Goal: Book appointment/travel/reservation

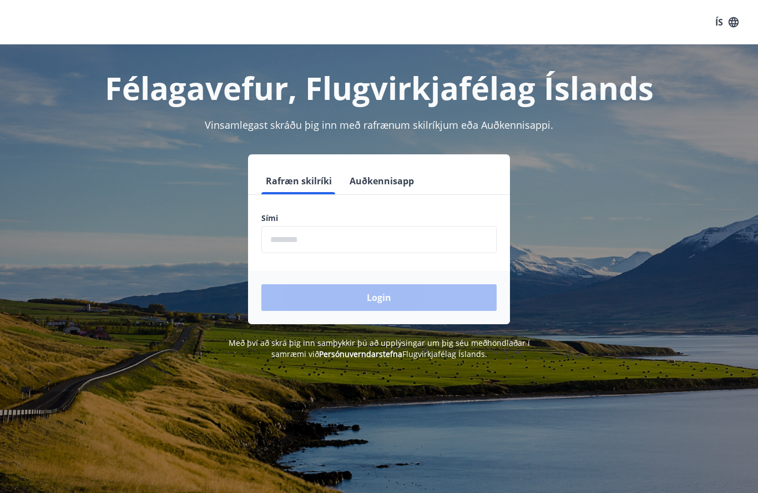
click at [340, 235] on input "phone" at bounding box center [378, 239] width 235 height 27
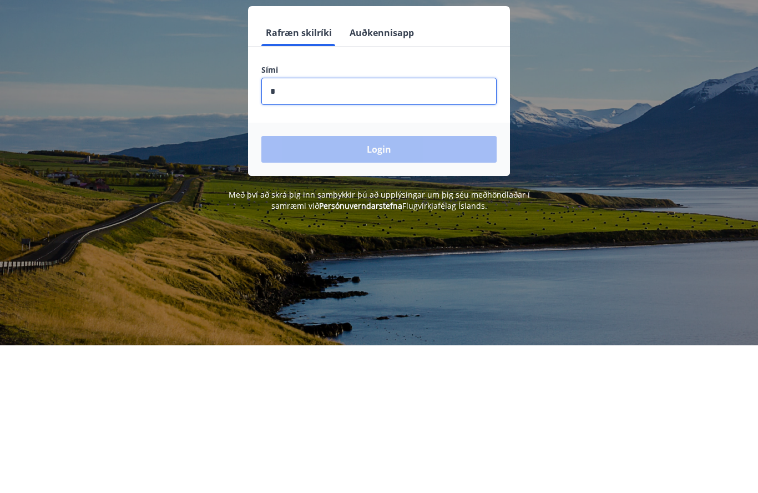
type input "********"
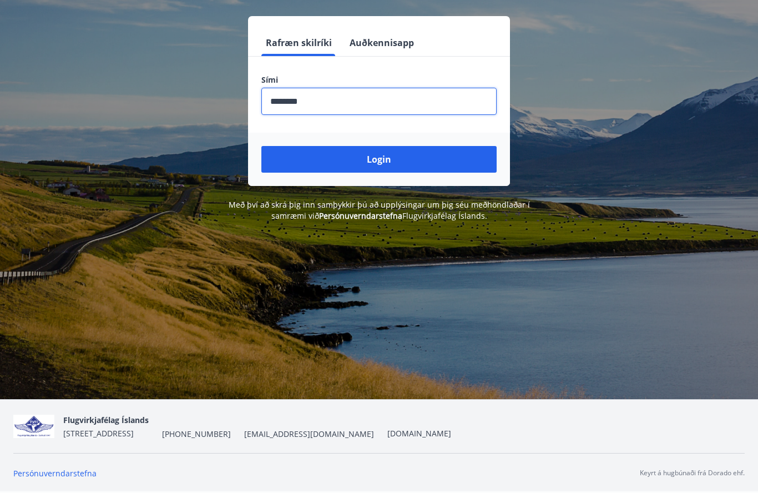
scroll to position [148, 0]
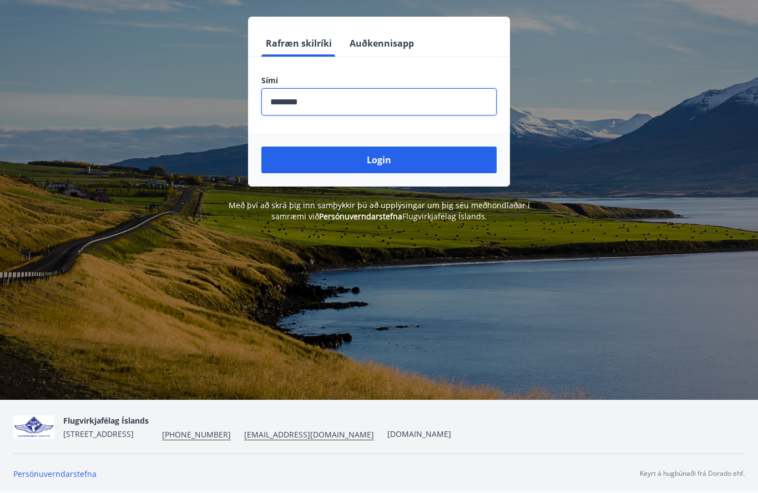
click at [393, 146] on button "Login" at bounding box center [378, 159] width 235 height 27
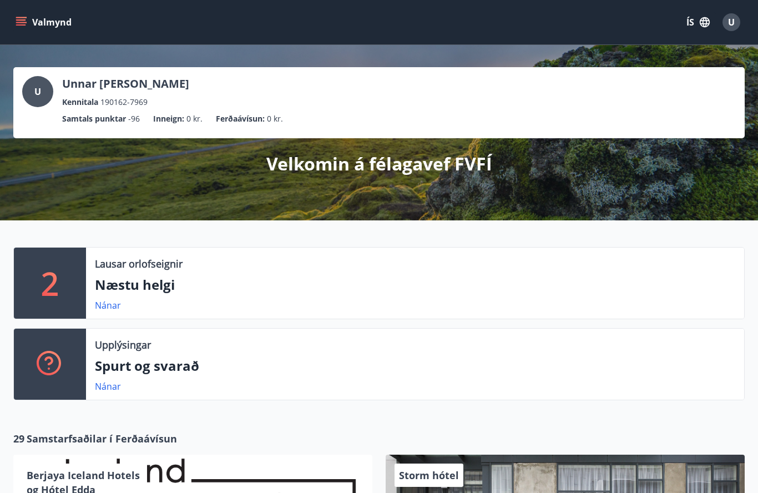
click at [55, 290] on p "2" at bounding box center [50, 283] width 18 height 42
click at [54, 285] on p "2" at bounding box center [50, 283] width 18 height 42
click at [145, 286] on p "Næstu helgi" at bounding box center [415, 284] width 640 height 19
click at [54, 277] on p "2" at bounding box center [50, 283] width 18 height 42
click at [62, 282] on div "2" at bounding box center [50, 282] width 72 height 71
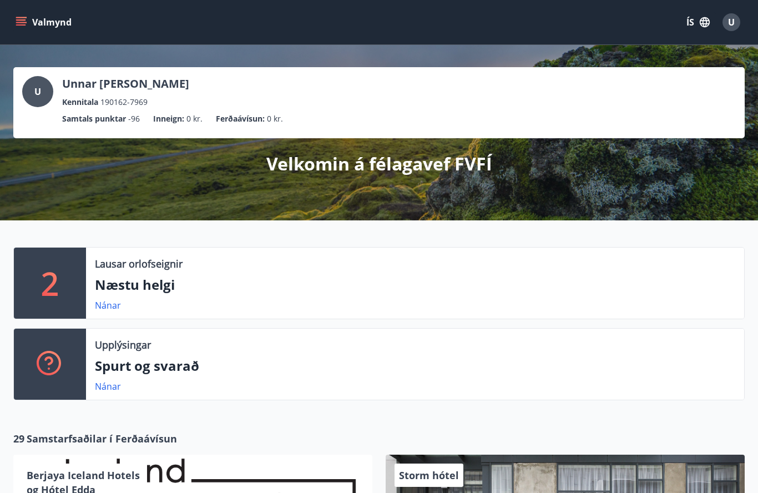
click at [64, 289] on div "2" at bounding box center [50, 282] width 72 height 71
click at [33, 286] on div "2" at bounding box center [50, 282] width 72 height 71
click at [66, 289] on div "2" at bounding box center [50, 282] width 72 height 71
click at [65, 289] on div "2" at bounding box center [50, 282] width 72 height 71
click at [61, 279] on div "2" at bounding box center [50, 282] width 72 height 71
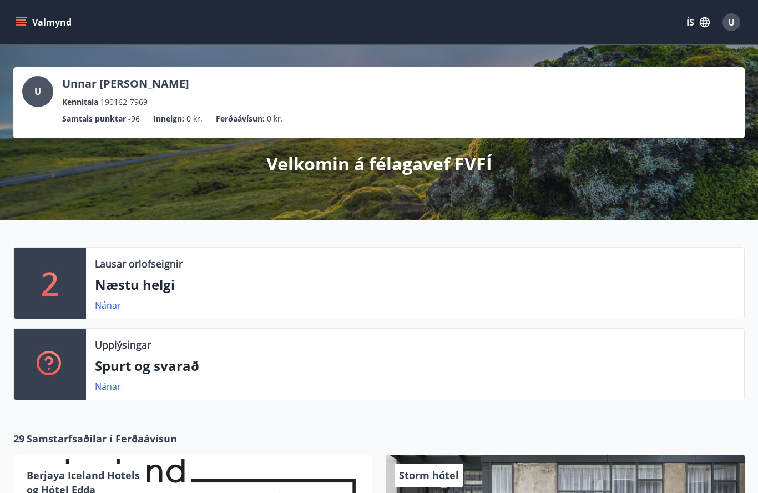
click at [60, 279] on div "2" at bounding box center [50, 282] width 72 height 71
click at [57, 285] on p "2" at bounding box center [50, 283] width 18 height 42
click at [49, 282] on p "2" at bounding box center [50, 283] width 18 height 42
click at [114, 309] on link "Nánar" at bounding box center [108, 305] width 26 height 12
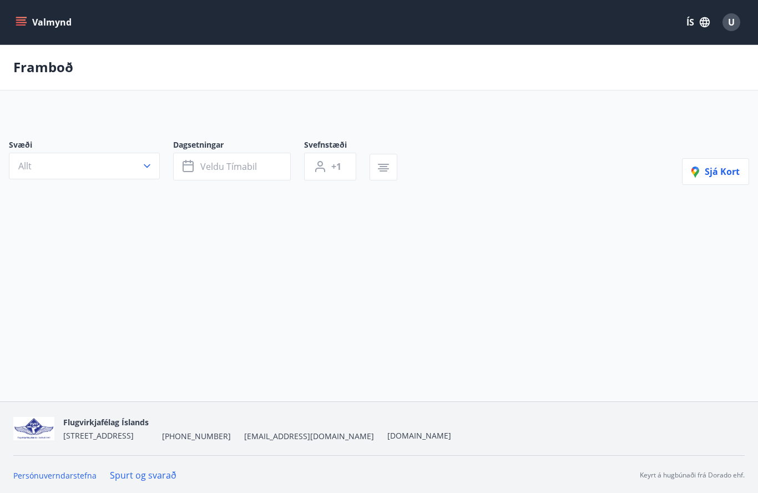
type input "*"
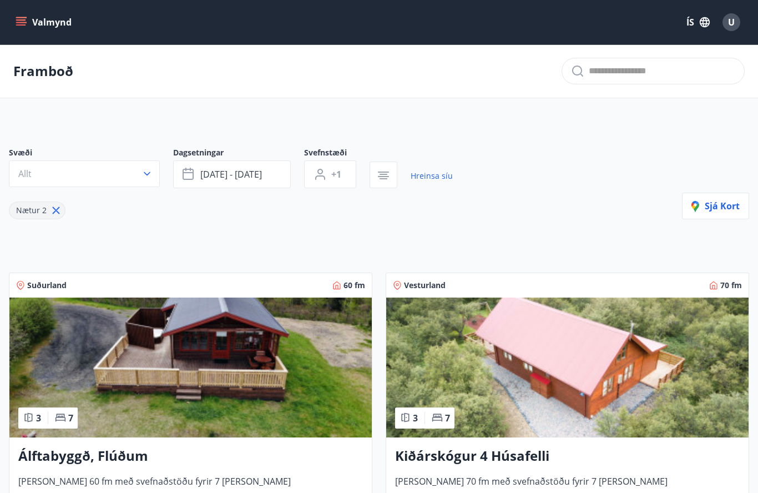
click at [26, 17] on icon "menu" at bounding box center [22, 17] width 12 height 1
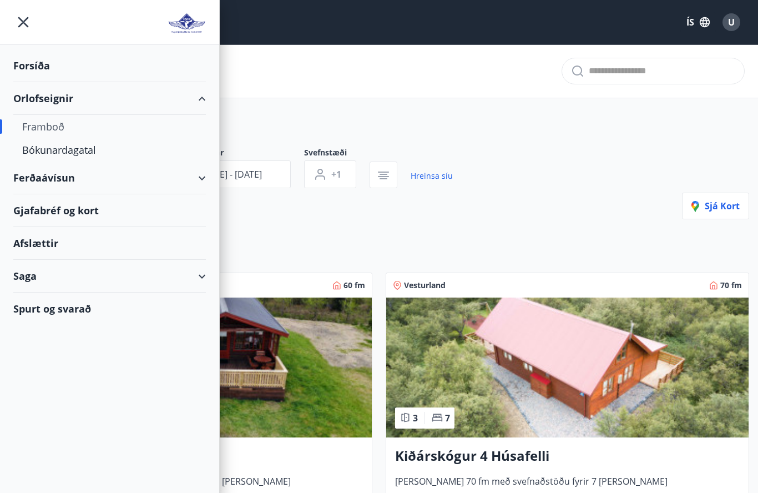
click at [86, 149] on div "Bókunardagatal" at bounding box center [109, 149] width 175 height 23
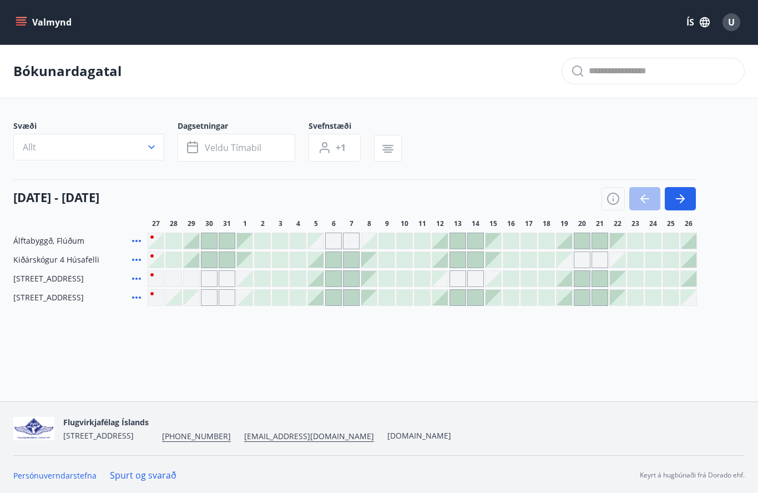
click at [196, 240] on div at bounding box center [192, 241] width 16 height 16
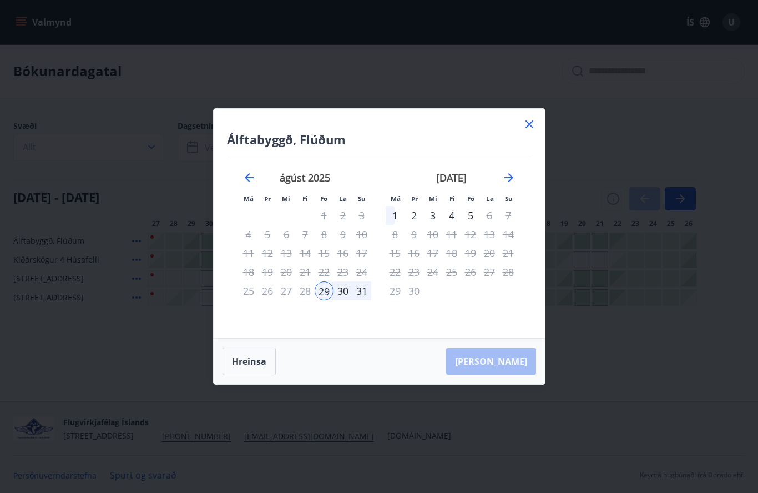
click at [370, 286] on div "31" at bounding box center [361, 290] width 19 height 19
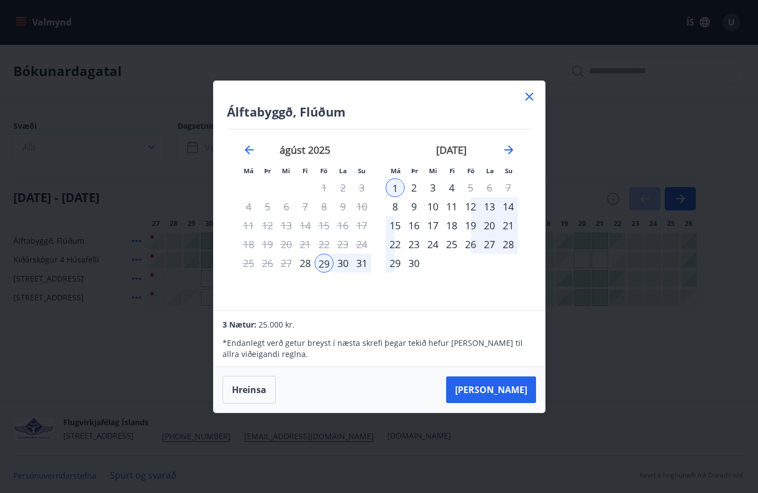
click at [353, 271] on div "31" at bounding box center [361, 263] width 19 height 19
click at [530, 102] on icon at bounding box center [529, 96] width 13 height 13
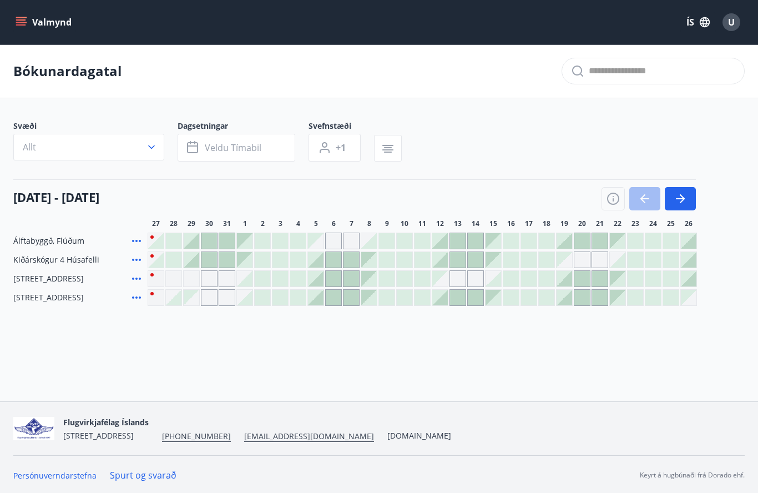
click at [202, 266] on div at bounding box center [209, 260] width 16 height 16
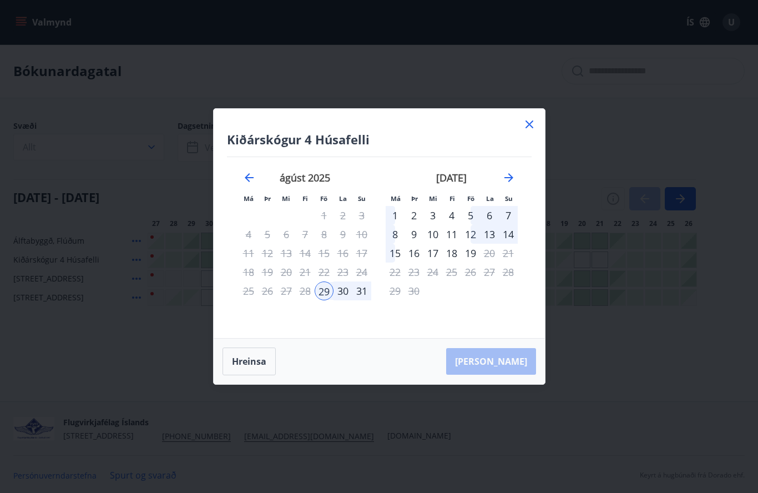
click at [370, 295] on div "31" at bounding box center [361, 290] width 19 height 19
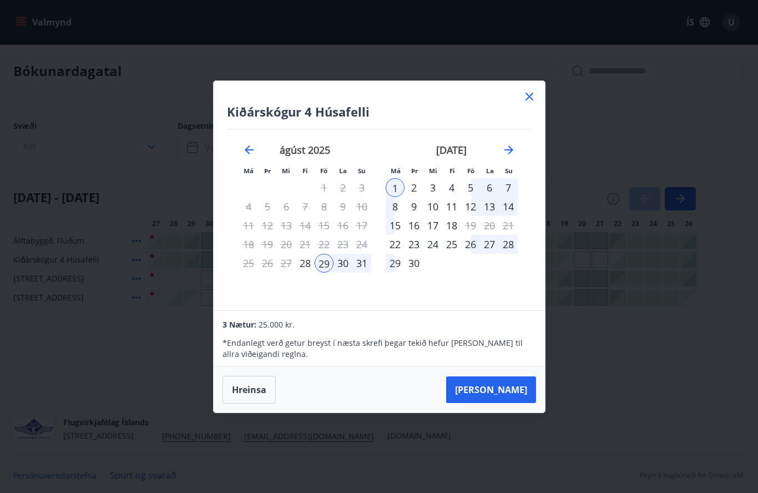
click at [527, 101] on icon at bounding box center [529, 96] width 13 height 13
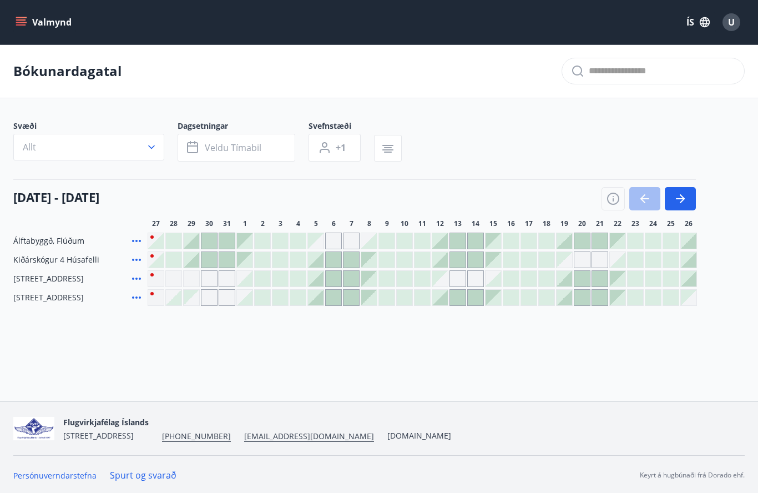
click at [569, 276] on div at bounding box center [565, 279] width 16 height 16
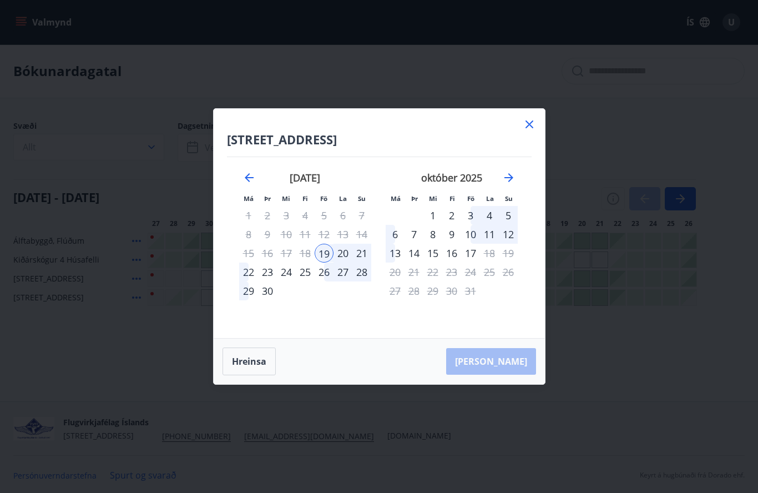
click at [367, 252] on div "21" at bounding box center [361, 253] width 19 height 19
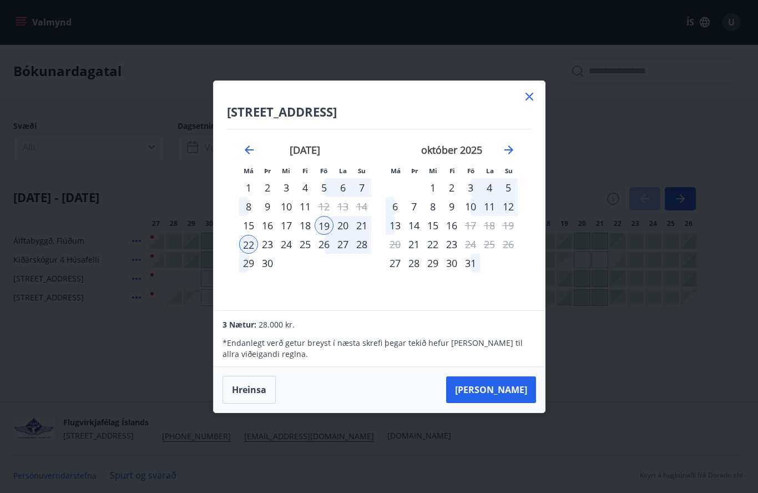
click at [532, 98] on icon at bounding box center [529, 96] width 13 height 13
